Goal: Navigation & Orientation: Find specific page/section

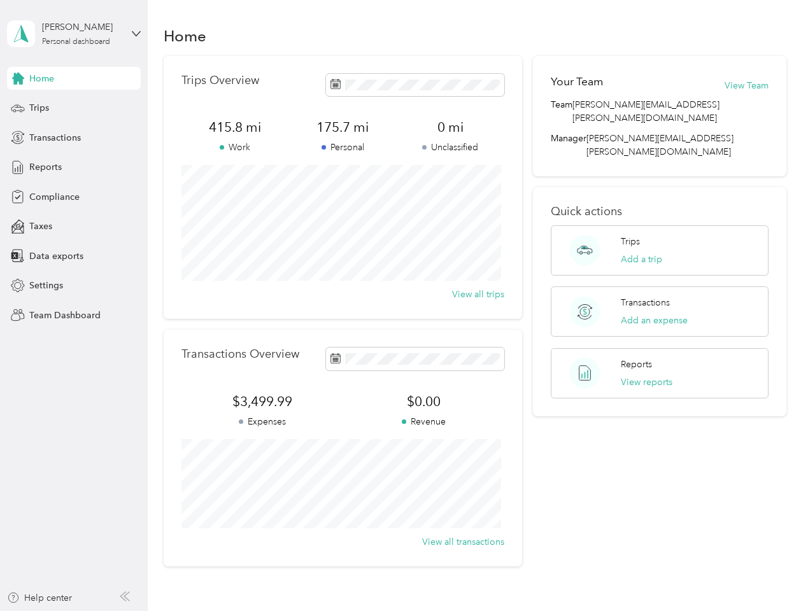
click at [404, 306] on div "Trips Overview 415.8 mi Work 175.7 mi Personal 0 mi Unclassified View all trips" at bounding box center [343, 187] width 358 height 263
click at [74, 34] on div "[PERSON_NAME]" at bounding box center [82, 26] width 80 height 13
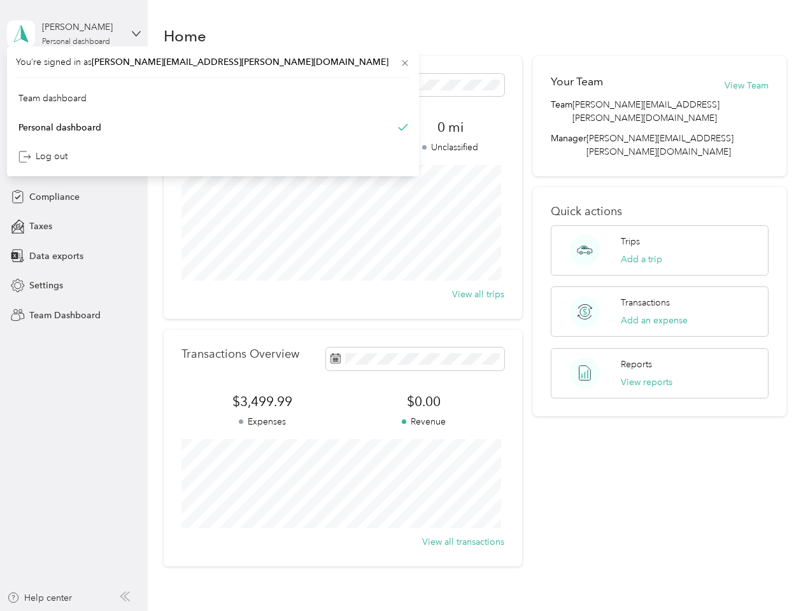
click at [74, 78] on div "You’re signed in as [EMAIL_ADDRESS][PERSON_NAME][DOMAIN_NAME] Team dashboard Pe…" at bounding box center [213, 111] width 412 height 130
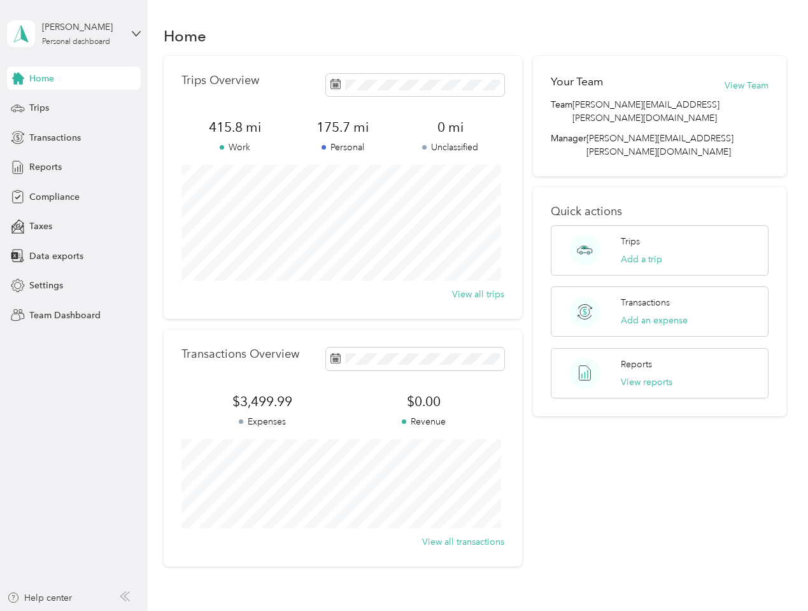
click at [18, 78] on div "You’re signed in as [EMAIL_ADDRESS][PERSON_NAME][DOMAIN_NAME] Team dashboard Pe…" at bounding box center [213, 111] width 412 height 130
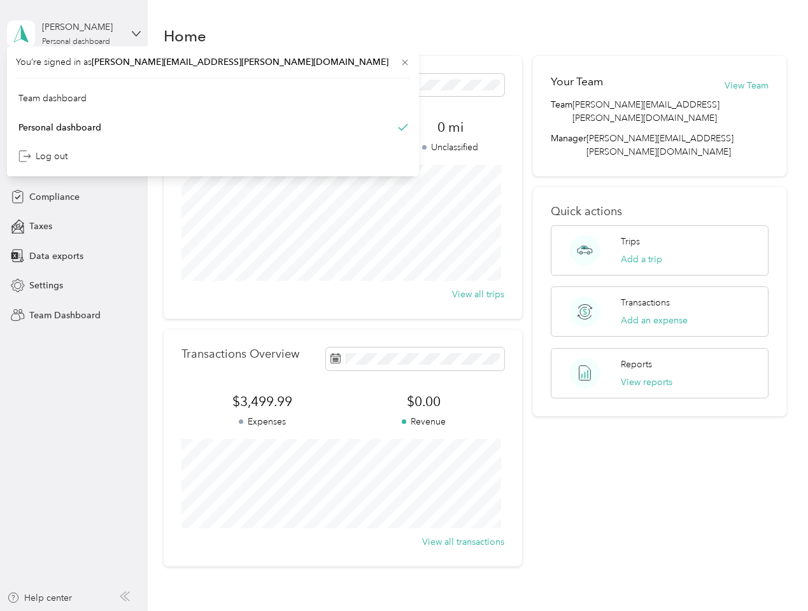
click at [74, 108] on div "Trips" at bounding box center [74, 108] width 134 height 23
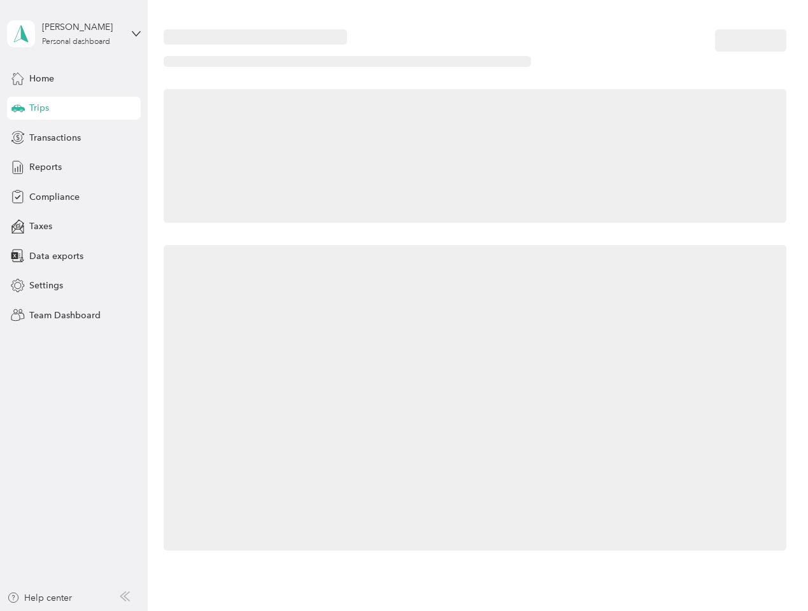
click at [18, 108] on icon at bounding box center [17, 107] width 13 height 6
click at [74, 137] on span "Transactions" at bounding box center [55, 137] width 52 height 13
click at [18, 137] on icon at bounding box center [18, 137] width 14 height 14
click at [74, 167] on div "Reports" at bounding box center [74, 167] width 134 height 23
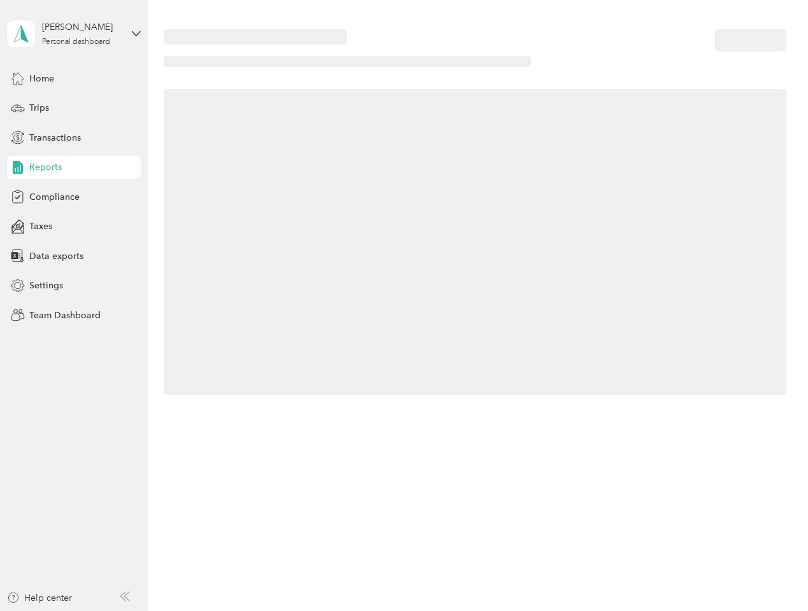
click at [18, 167] on icon at bounding box center [18, 167] width 14 height 14
